Goal: Task Accomplishment & Management: Use online tool/utility

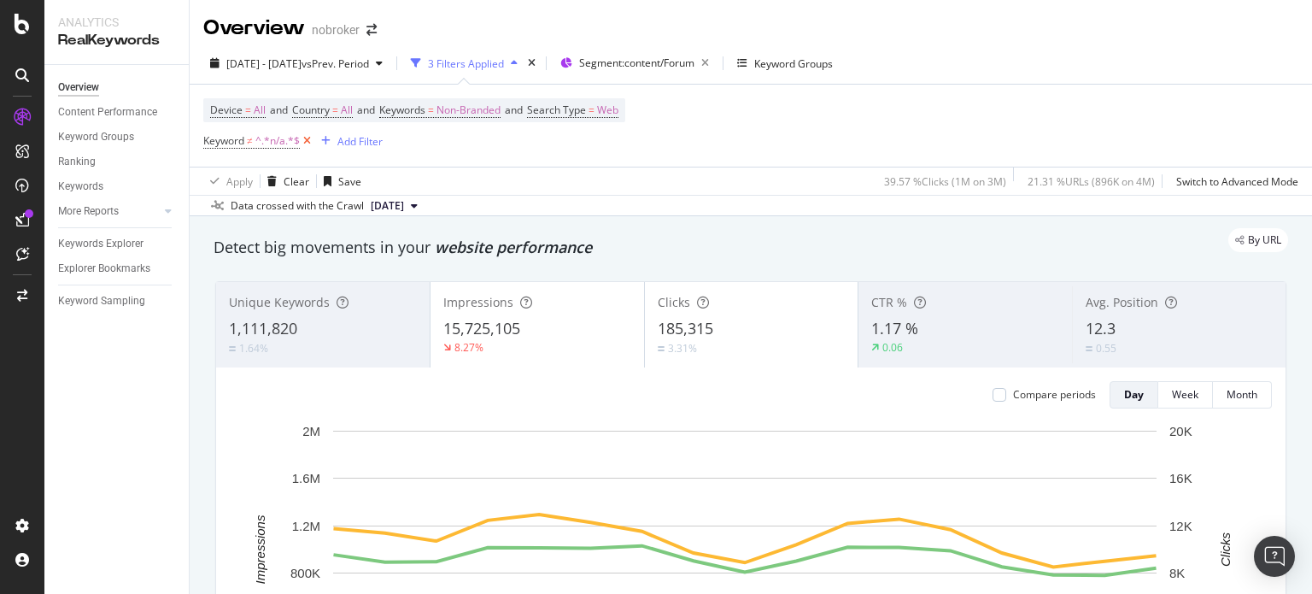
click at [308, 143] on icon at bounding box center [307, 140] width 15 height 17
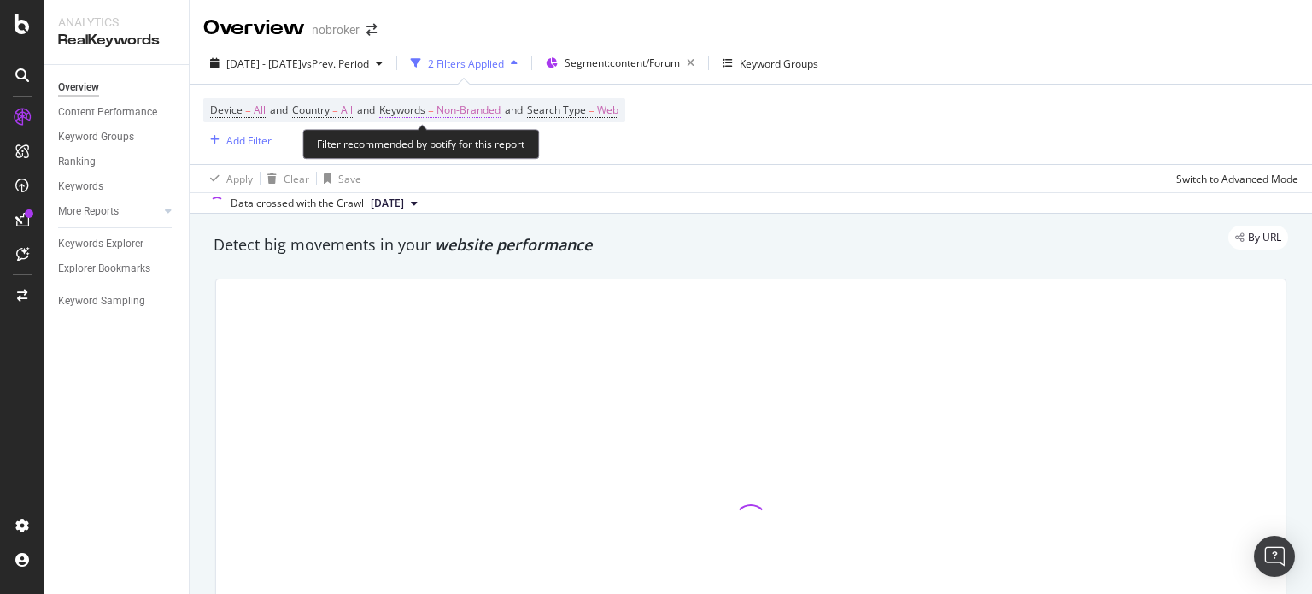
click at [434, 109] on span "=" at bounding box center [431, 110] width 6 height 15
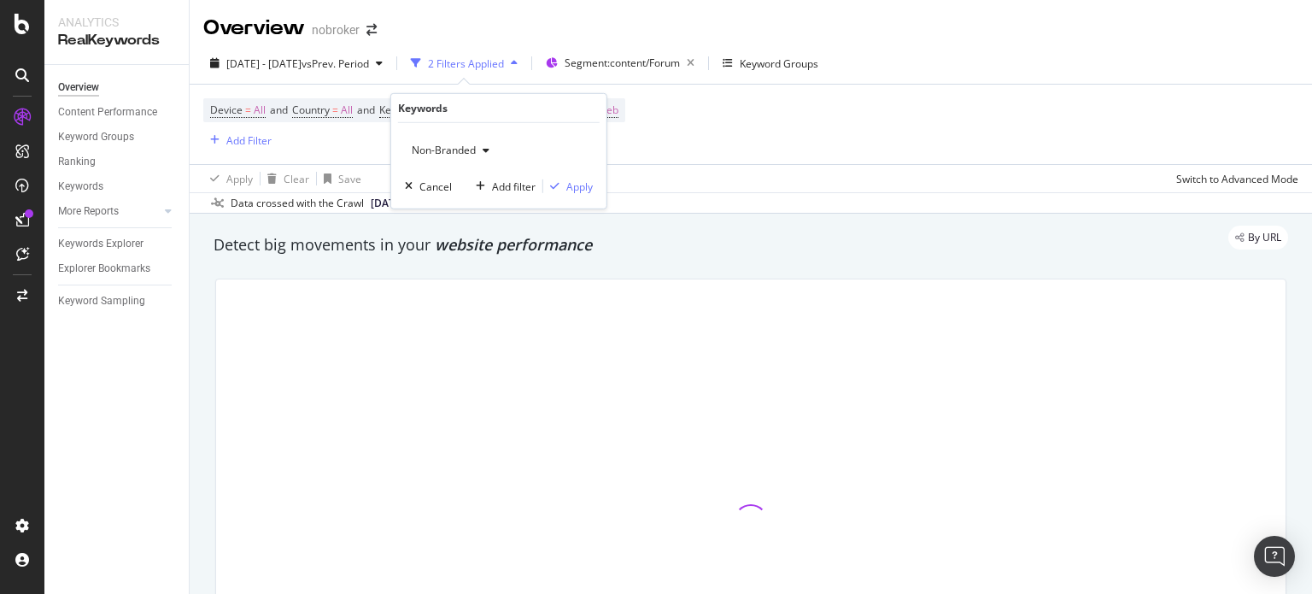
click at [436, 148] on span "Non-Branded" at bounding box center [440, 150] width 71 height 15
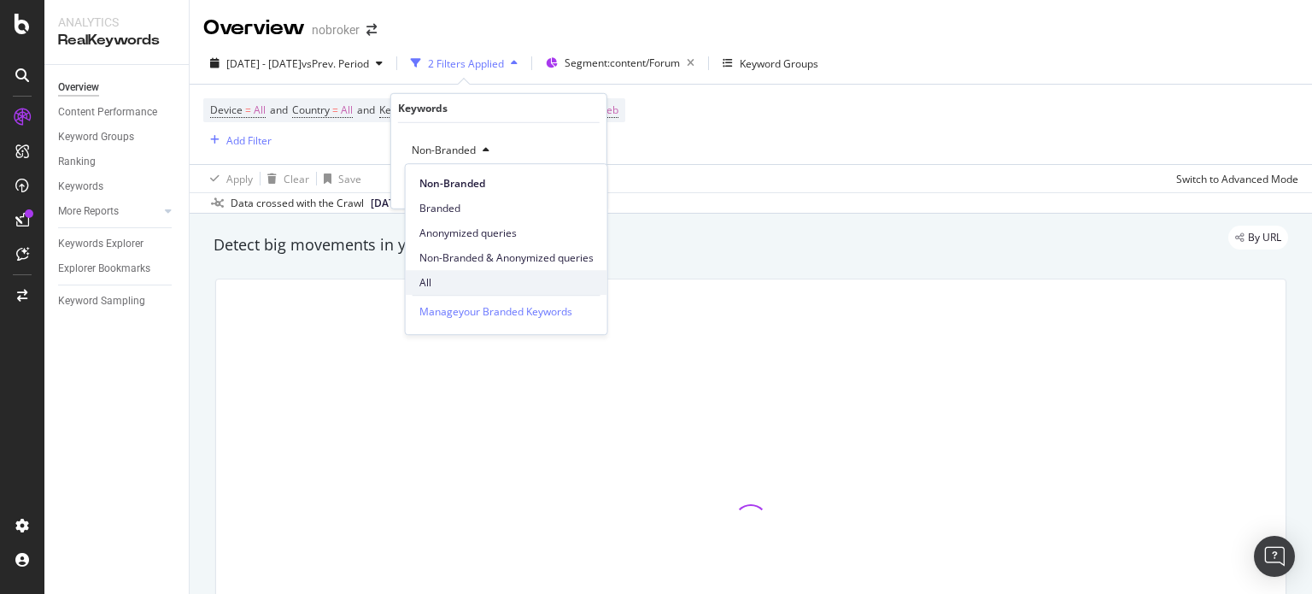
click at [424, 276] on span "All" at bounding box center [507, 282] width 174 height 15
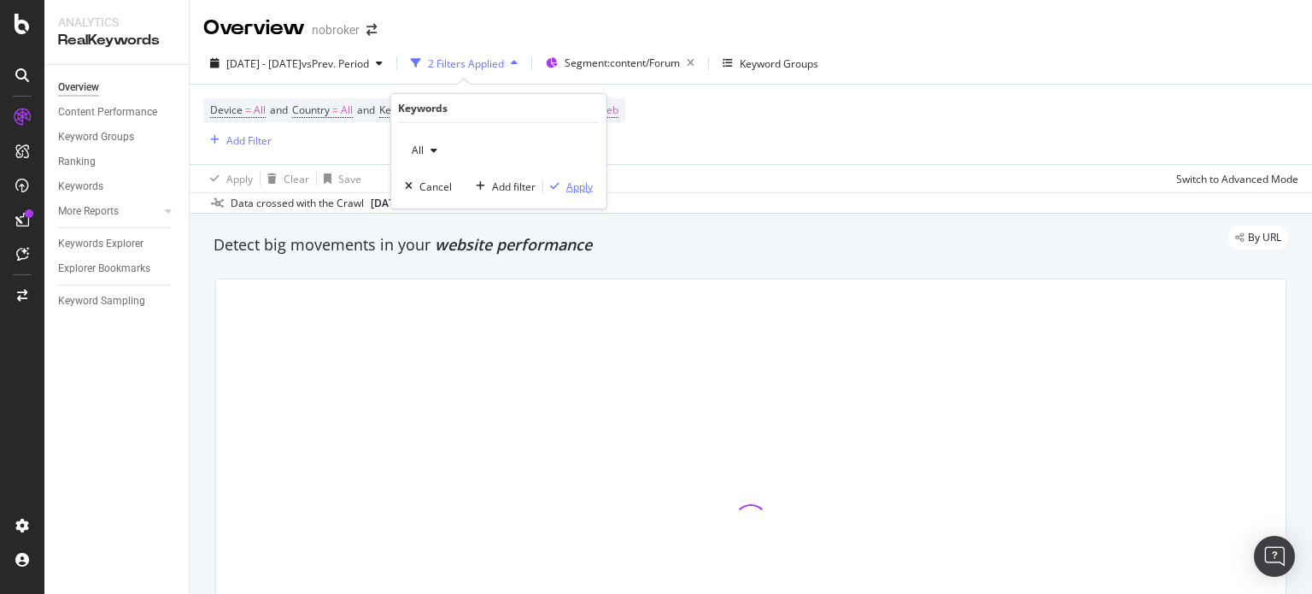
click at [576, 192] on div "Apply" at bounding box center [580, 186] width 26 height 15
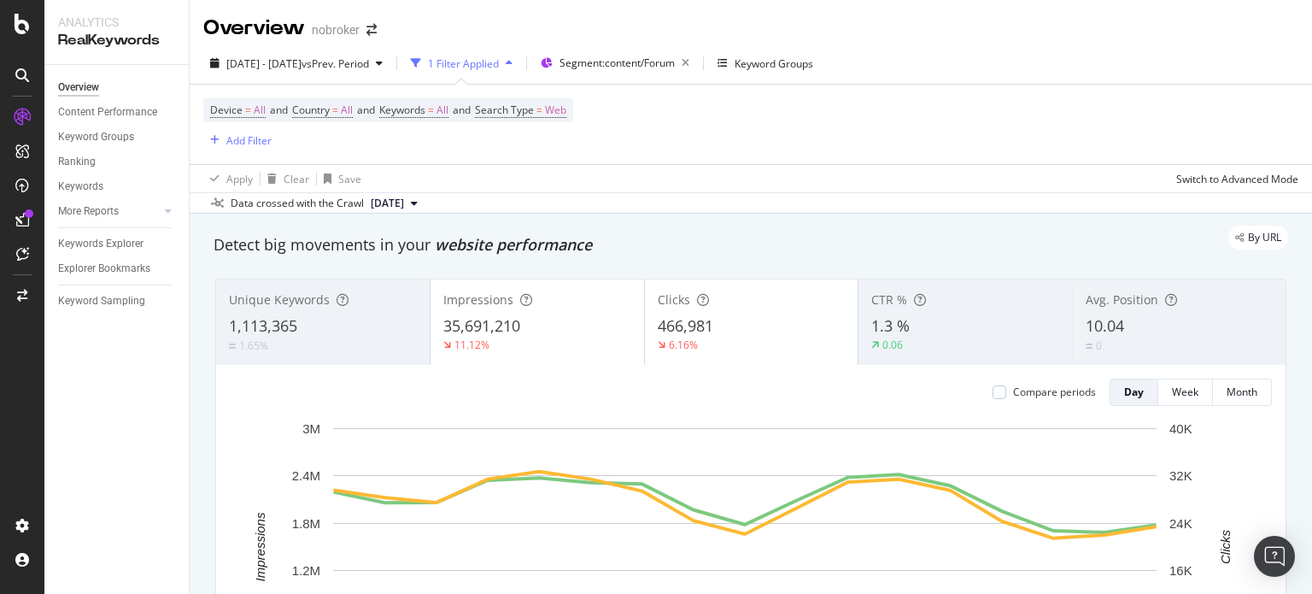
scroll to position [520, 0]
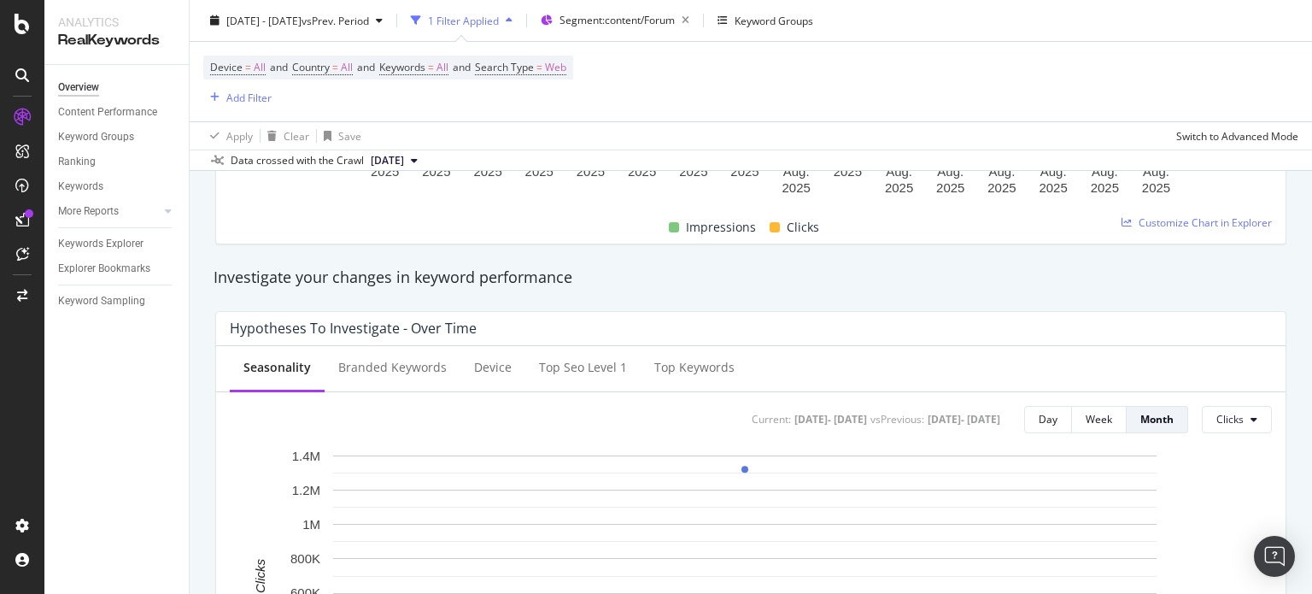
click at [1312, 179] on div "Overview nobroker [DATE] - [DATE] vs Prev. Period 1 Filter Applied Segment: con…" at bounding box center [751, 297] width 1123 height 594
drag, startPoint x: 1312, startPoint y: 179, endPoint x: 1311, endPoint y: 244, distance: 64.1
